Goal: Task Accomplishment & Management: Use online tool/utility

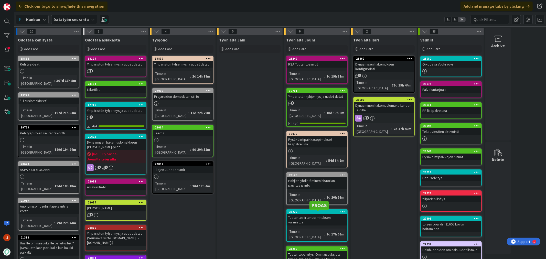
click at [388, 176] on div "Työn alla Ilari Add Card... 21862 Dynaamisen hakemuksen konfigurointi 1 Time in…" at bounding box center [383, 237] width 65 height 405
click at [253, 132] on div "Työn alla Jani Add Card..." at bounding box center [249, 237] width 65 height 405
click at [256, 135] on div "Työn alla Jani Add Card..." at bounding box center [249, 237] width 65 height 405
click at [255, 186] on div "Työn alla Jani Add Card..." at bounding box center [249, 237] width 65 height 405
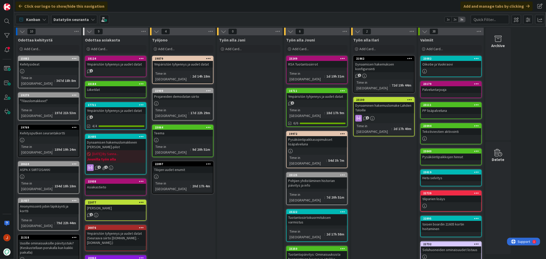
click at [264, 78] on div "Työn alla Jani Add Card..." at bounding box center [249, 237] width 65 height 405
